Goal: Task Accomplishment & Management: Use online tool/utility

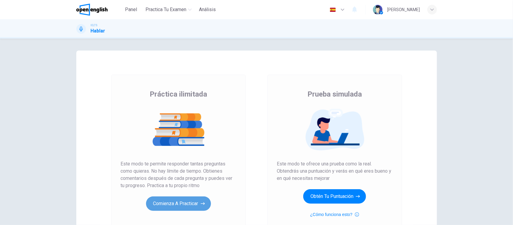
click at [168, 202] on button "Comienza a practicar" at bounding box center [178, 203] width 65 height 14
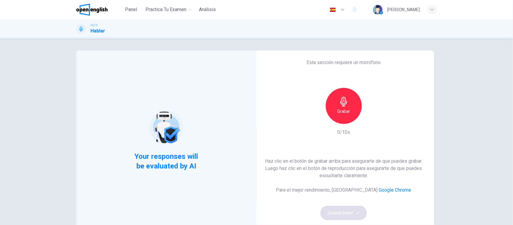
click at [344, 106] on icon "button" at bounding box center [344, 102] width 10 height 10
click at [341, 217] on button "¡Suena bien!" at bounding box center [343, 213] width 47 height 14
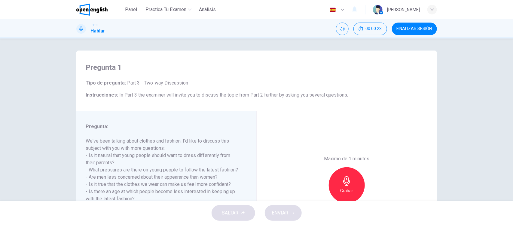
click at [51, 131] on div "Pregunta 1 Tipo de pregunta : Part 3 - Two-way Discussion Instrucciones : In Pa…" at bounding box center [256, 119] width 513 height 162
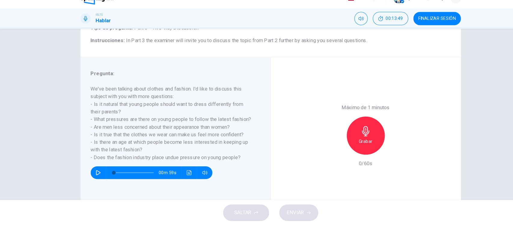
scroll to position [46, 0]
click at [342, 143] on h6 "Grabar" at bounding box center [346, 144] width 13 height 7
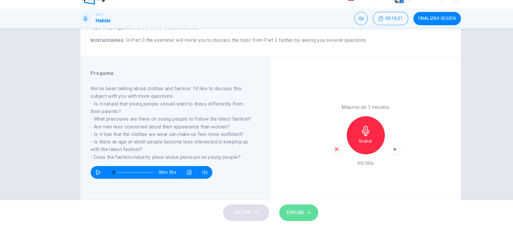
click at [281, 209] on span "ENVIAR" at bounding box center [280, 213] width 17 height 8
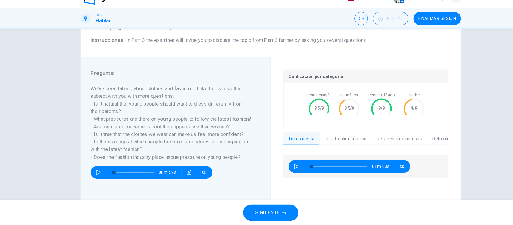
click at [267, 212] on button "SIGUIENTE" at bounding box center [257, 213] width 52 height 16
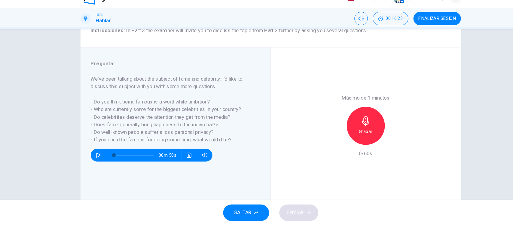
scroll to position [54, 0]
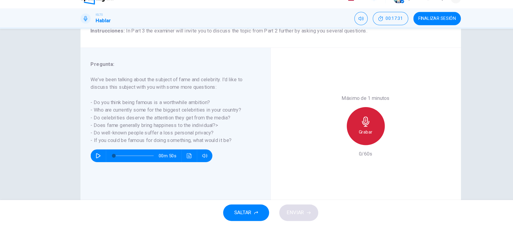
click at [340, 136] on h6 "Grabar" at bounding box center [346, 136] width 13 height 7
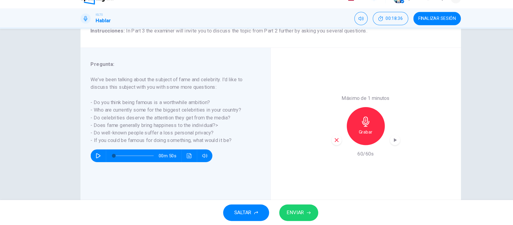
click at [287, 211] on span "ENVIAR" at bounding box center [280, 213] width 17 height 8
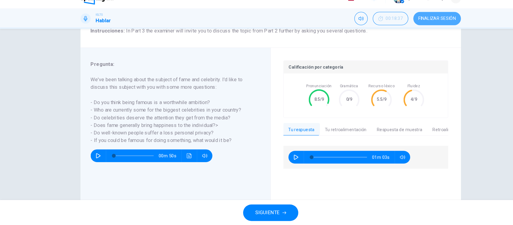
click at [404, 29] on span "FINALIZAR SESIÓN" at bounding box center [414, 28] width 35 height 5
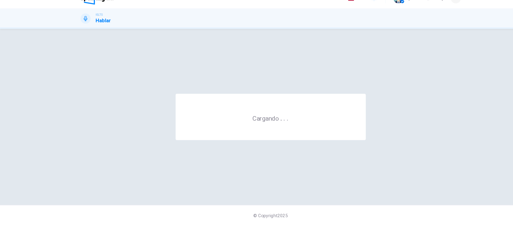
scroll to position [0, 0]
